Goal: Find contact information: Find contact information

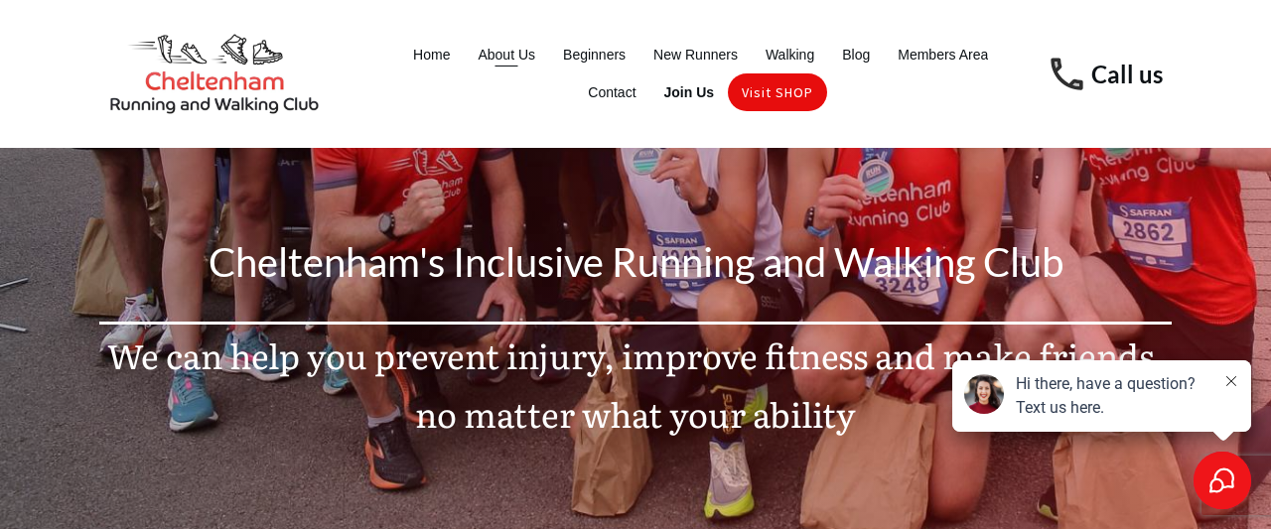
click at [507, 59] on span "About Us" at bounding box center [507, 55] width 58 height 28
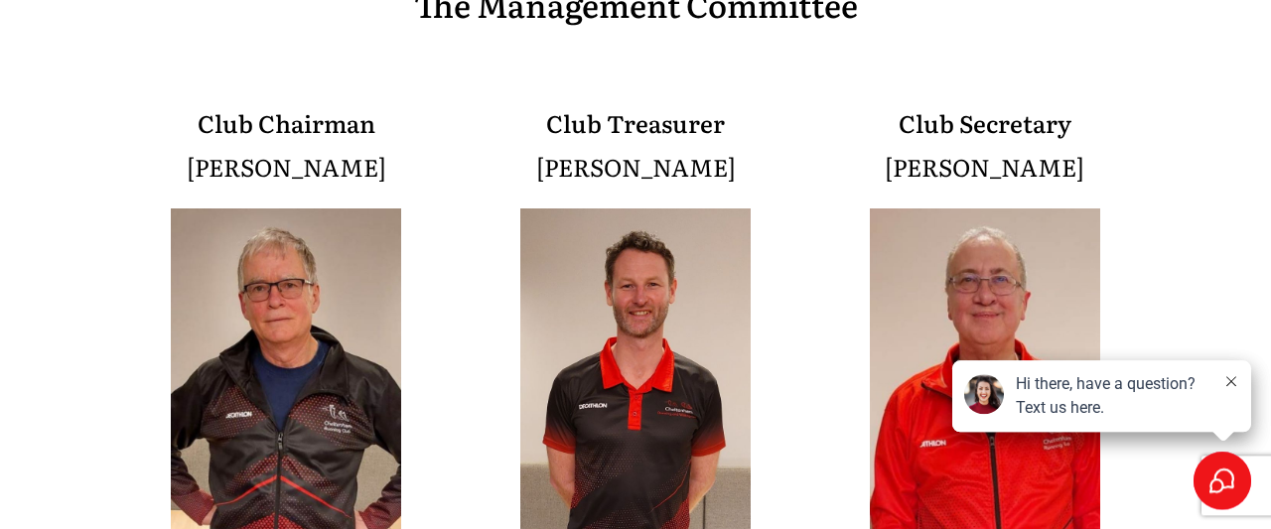
scroll to position [1527, 0]
click at [1240, 380] on div "Hi there, have a question? Text us here." at bounding box center [1101, 395] width 299 height 71
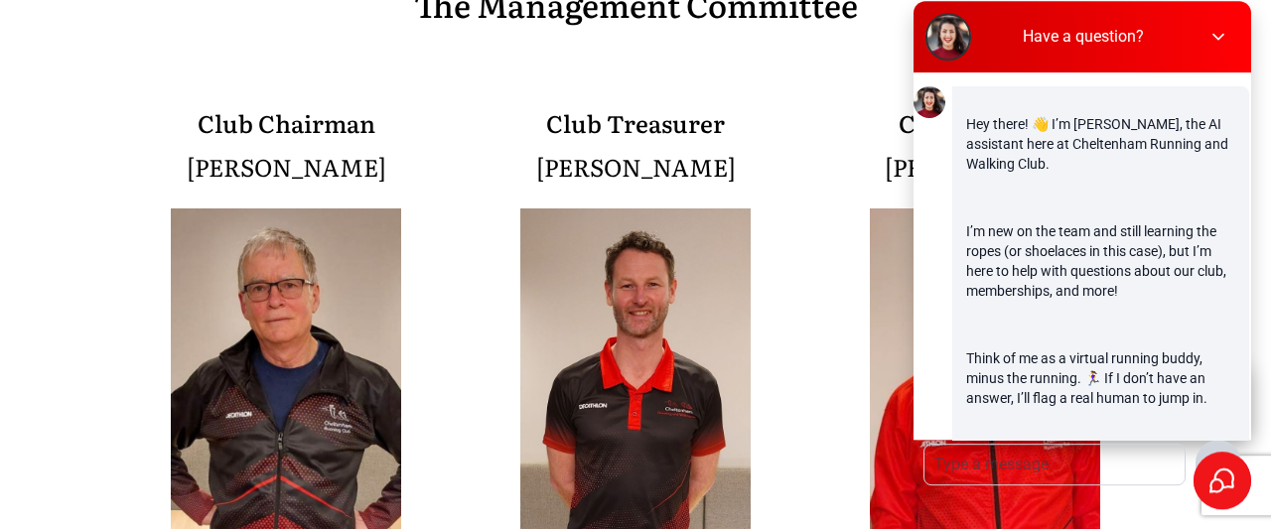
click at [1217, 32] on icon at bounding box center [1217, 37] width 20 height 20
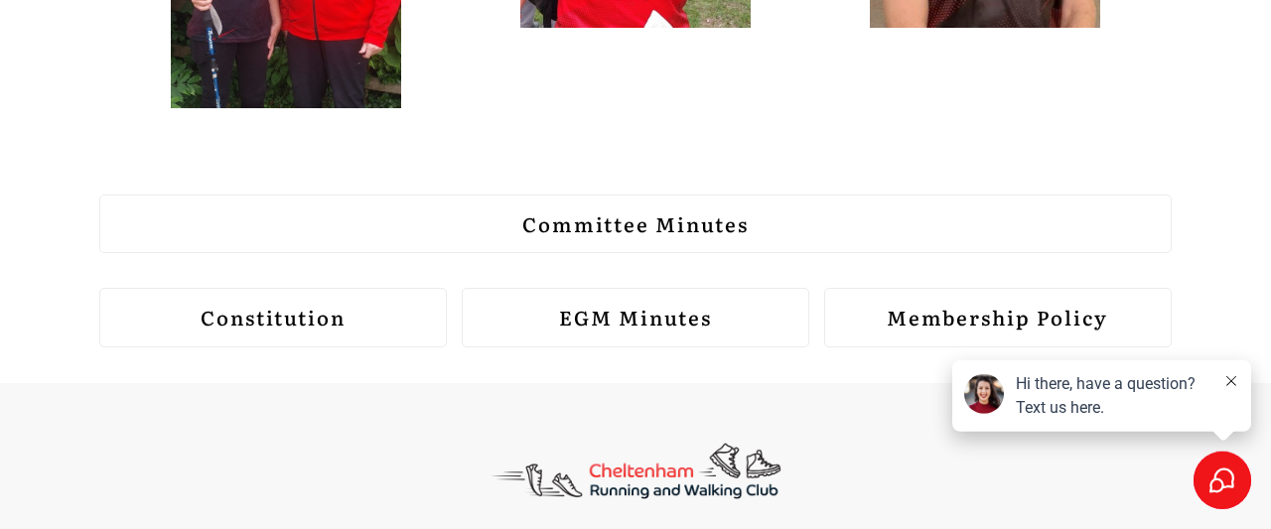
scroll to position [2781, 0]
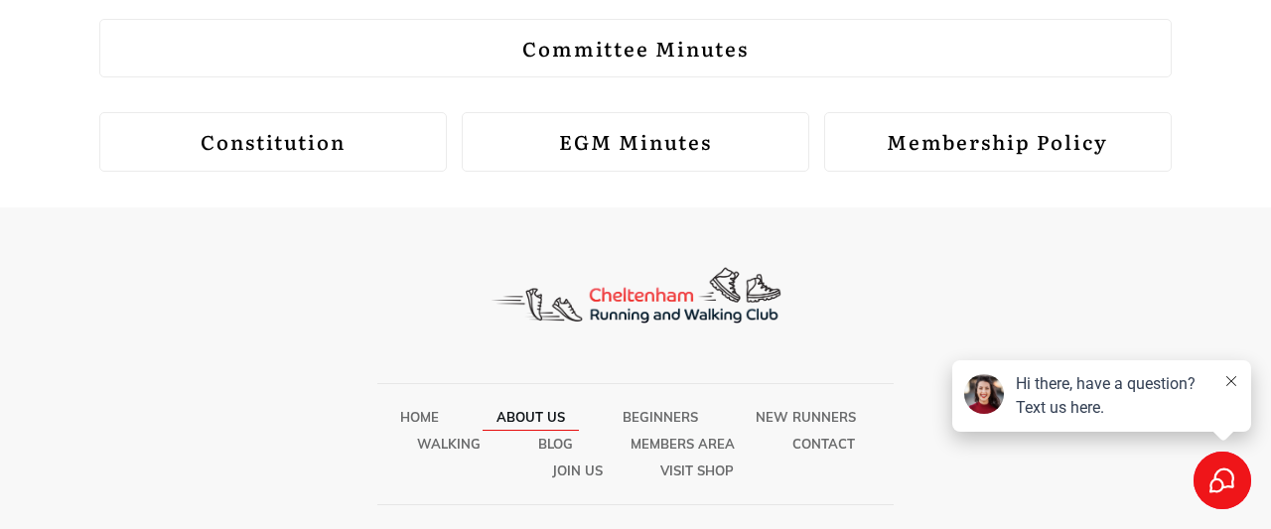
click at [536, 404] on span "About Us" at bounding box center [530, 417] width 69 height 26
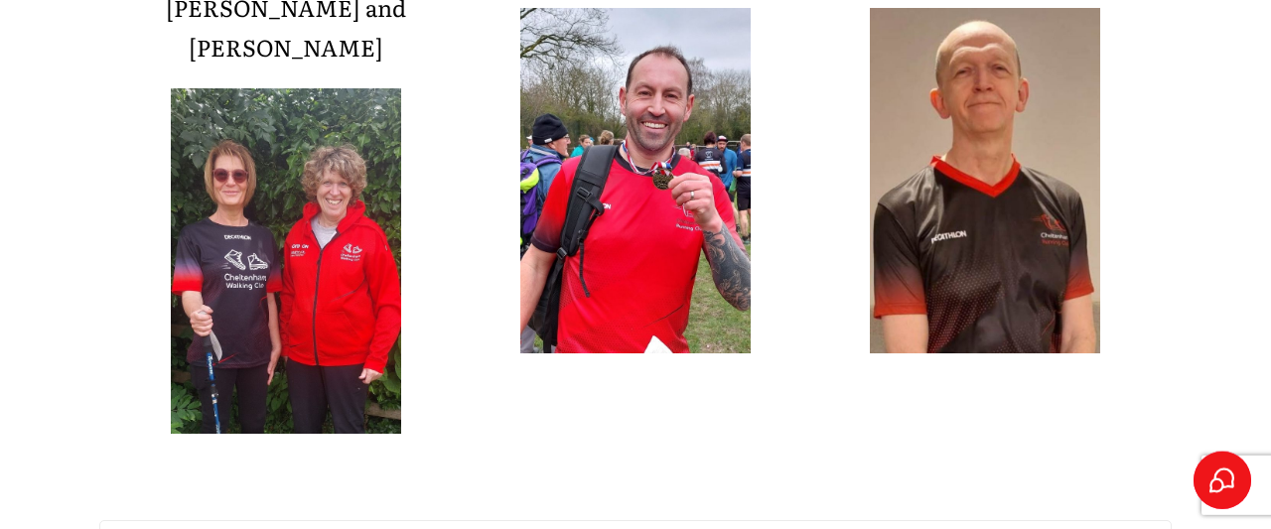
scroll to position [2781, 0]
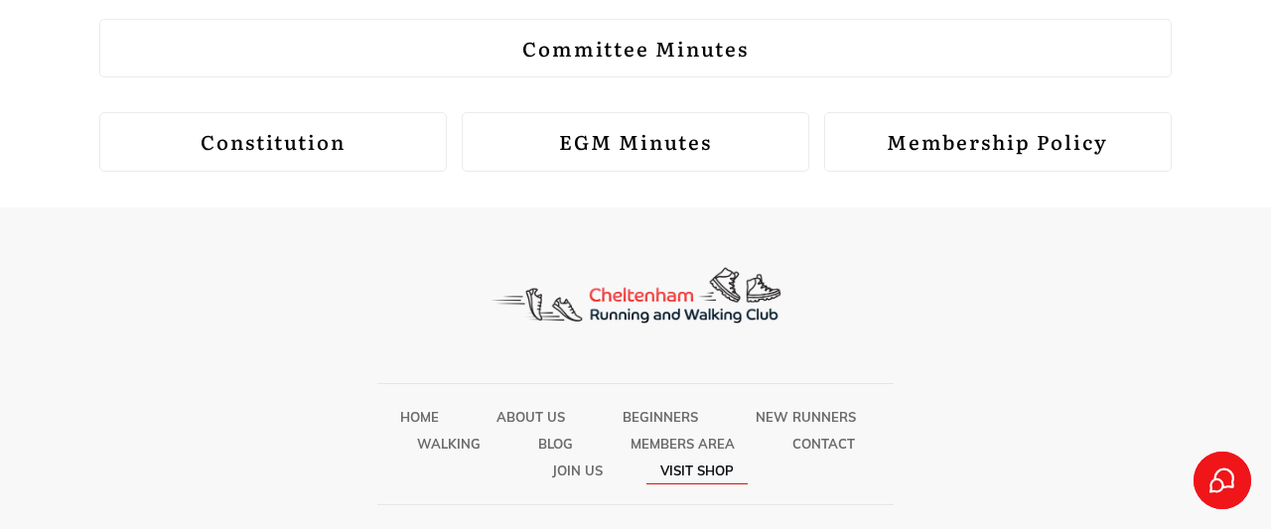
click at [720, 458] on span "Visit SHOP" at bounding box center [696, 471] width 73 height 26
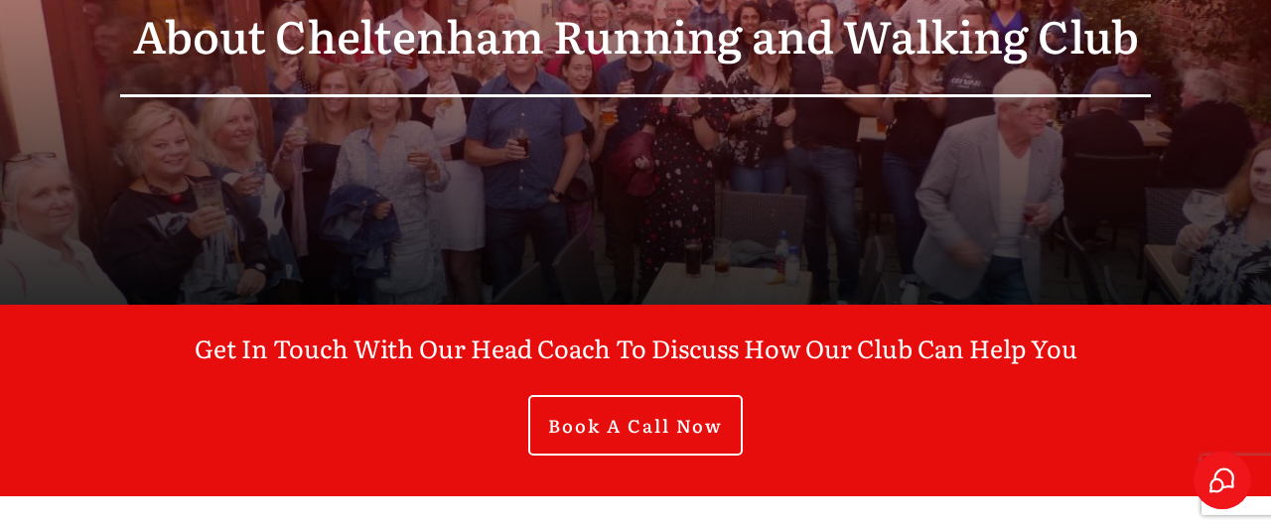
scroll to position [0, 0]
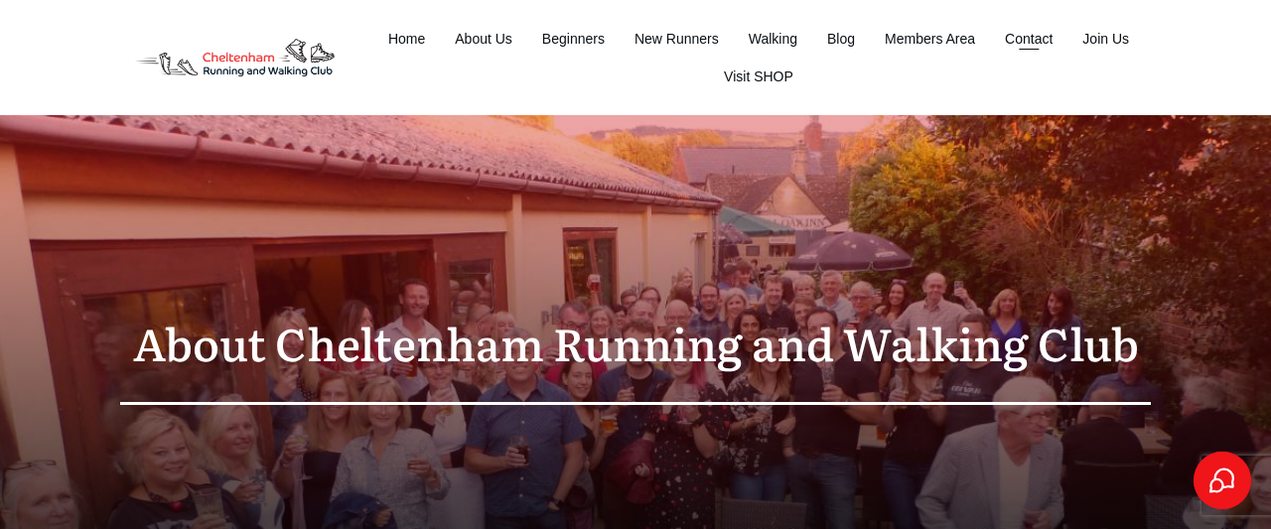
click at [1034, 34] on span "Contact" at bounding box center [1029, 39] width 48 height 28
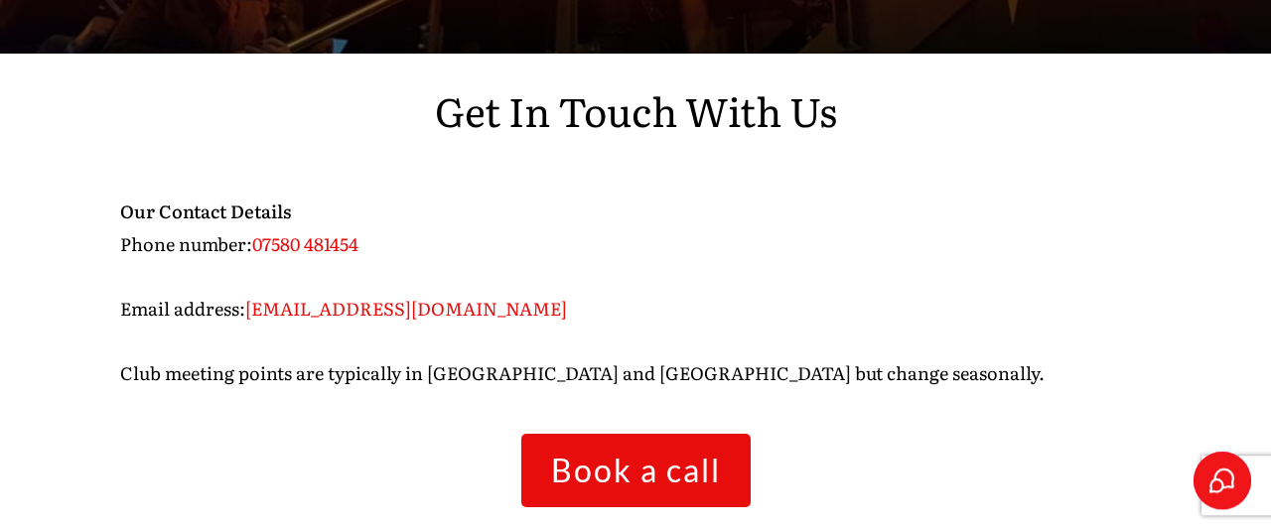
scroll to position [579, 0]
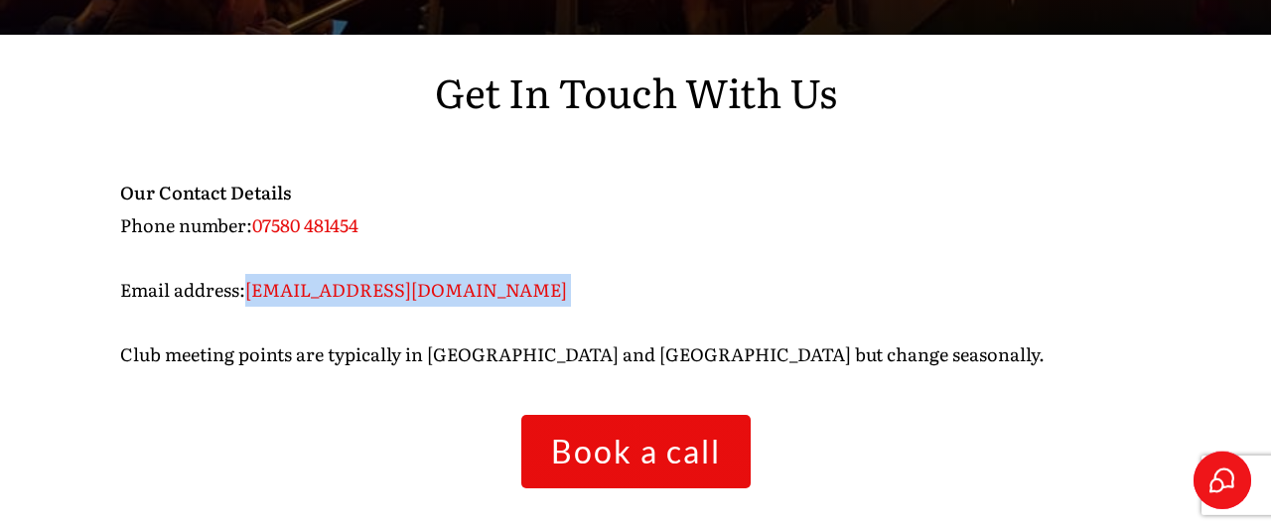
drag, startPoint x: 552, startPoint y: 284, endPoint x: 248, endPoint y: 292, distance: 304.0
click at [248, 292] on p "Our Contact Details Phone number: 07580 481454 Email address: conor@cheltenhamr…" at bounding box center [635, 285] width 1031 height 217
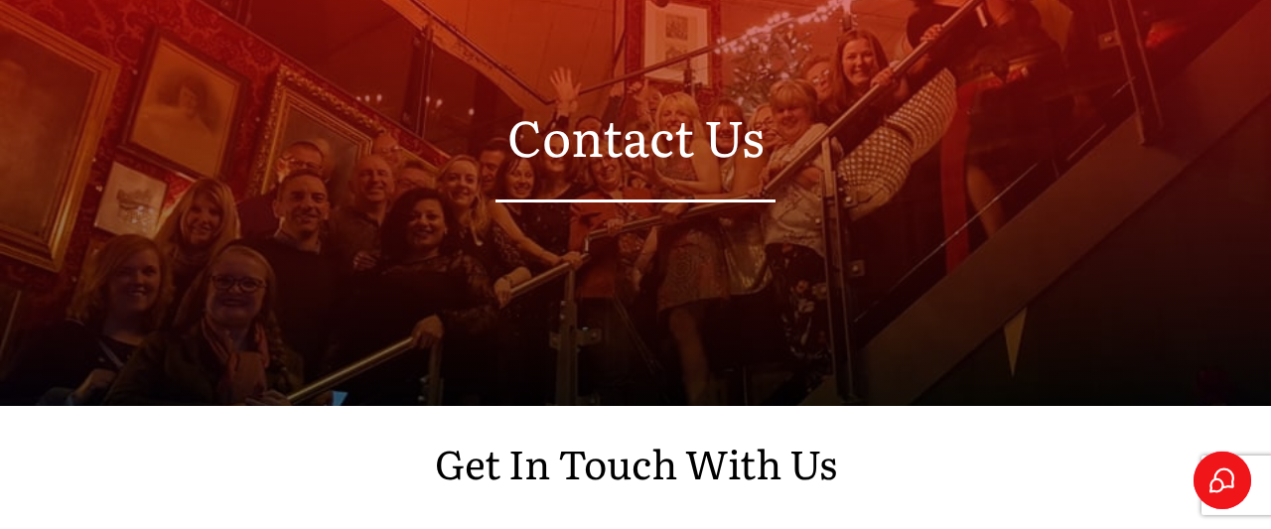
scroll to position [0, 0]
